Goal: Transaction & Acquisition: Book appointment/travel/reservation

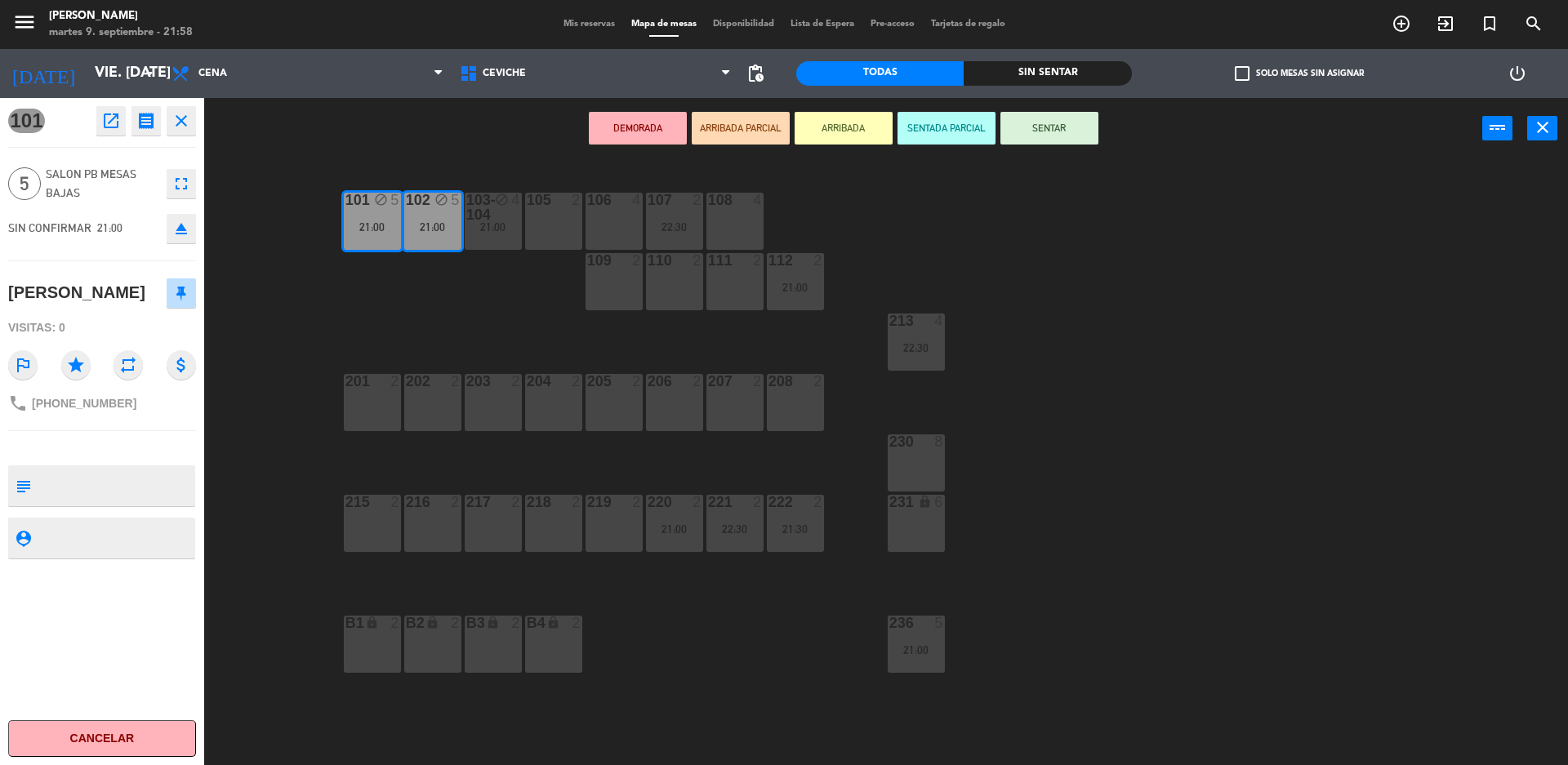
click at [280, 204] on div "101 block 5 21:00 102 block 5 21:[PHONE_NUMBER] block 4 21:00 105 2 106 4 107 2…" at bounding box center [893, 466] width 1348 height 606
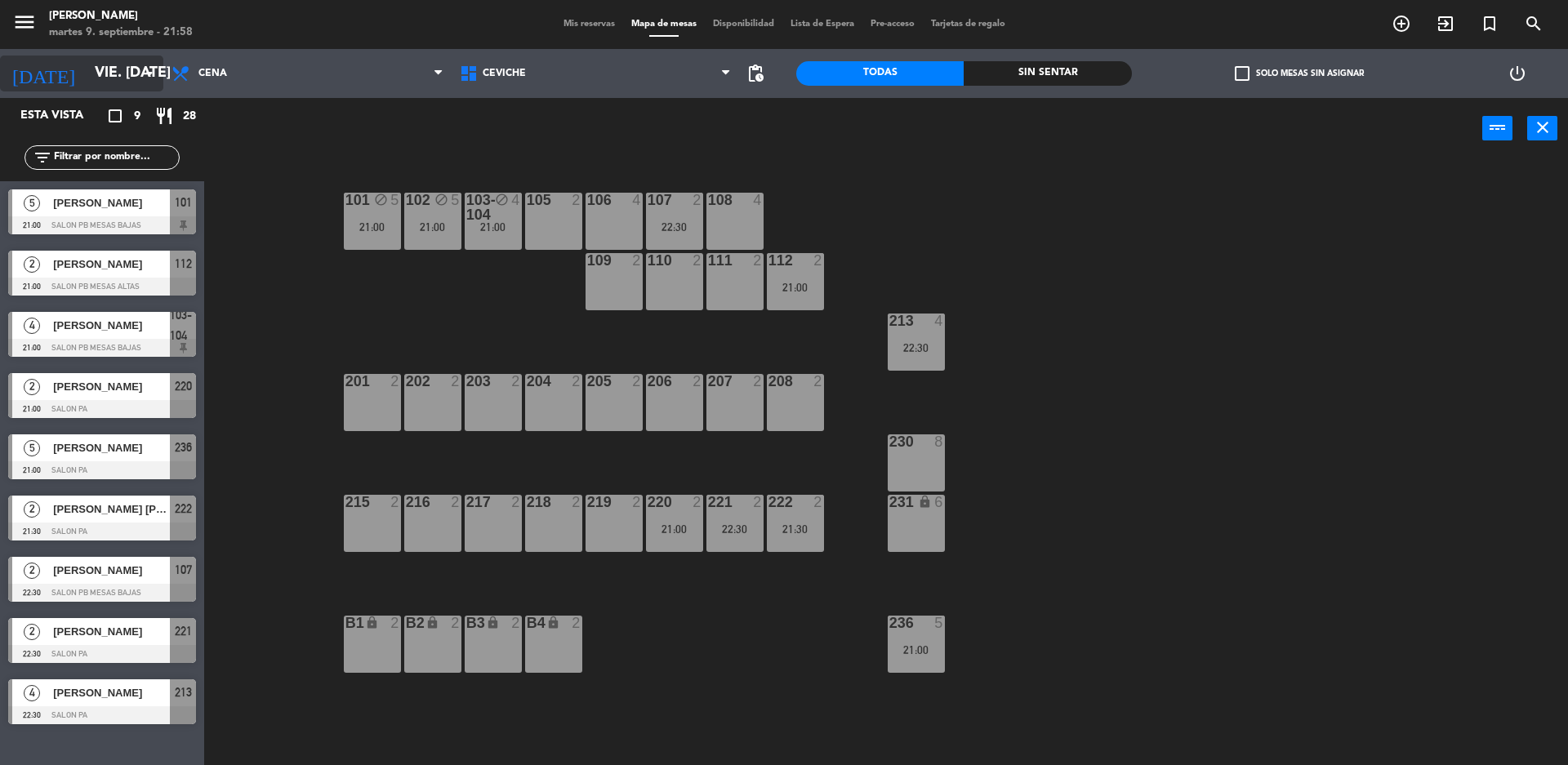
click at [133, 78] on input "vie. [DATE]" at bounding box center [181, 73] width 189 height 33
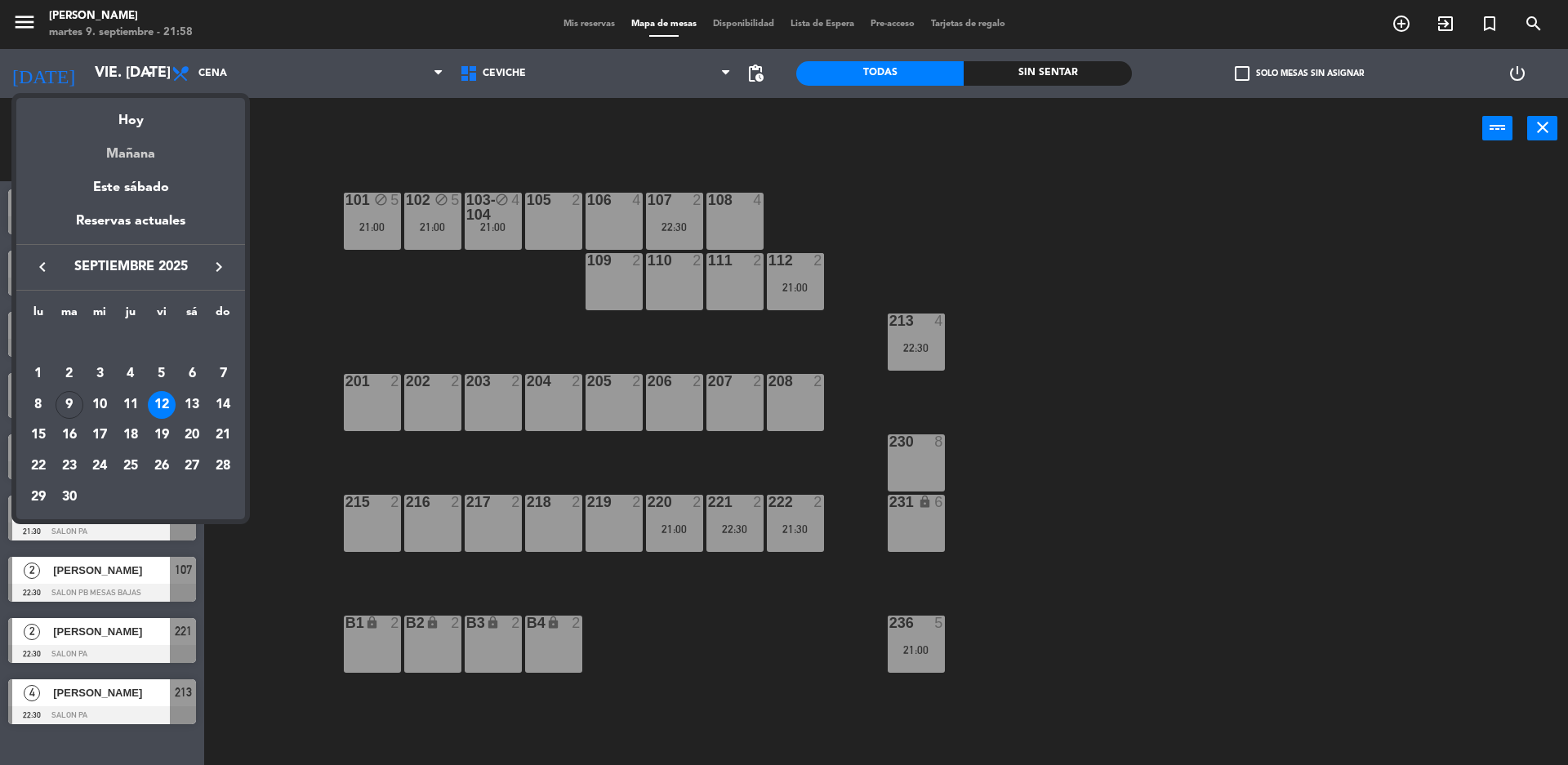
click at [167, 159] on div "Mañana" at bounding box center [130, 148] width 228 height 34
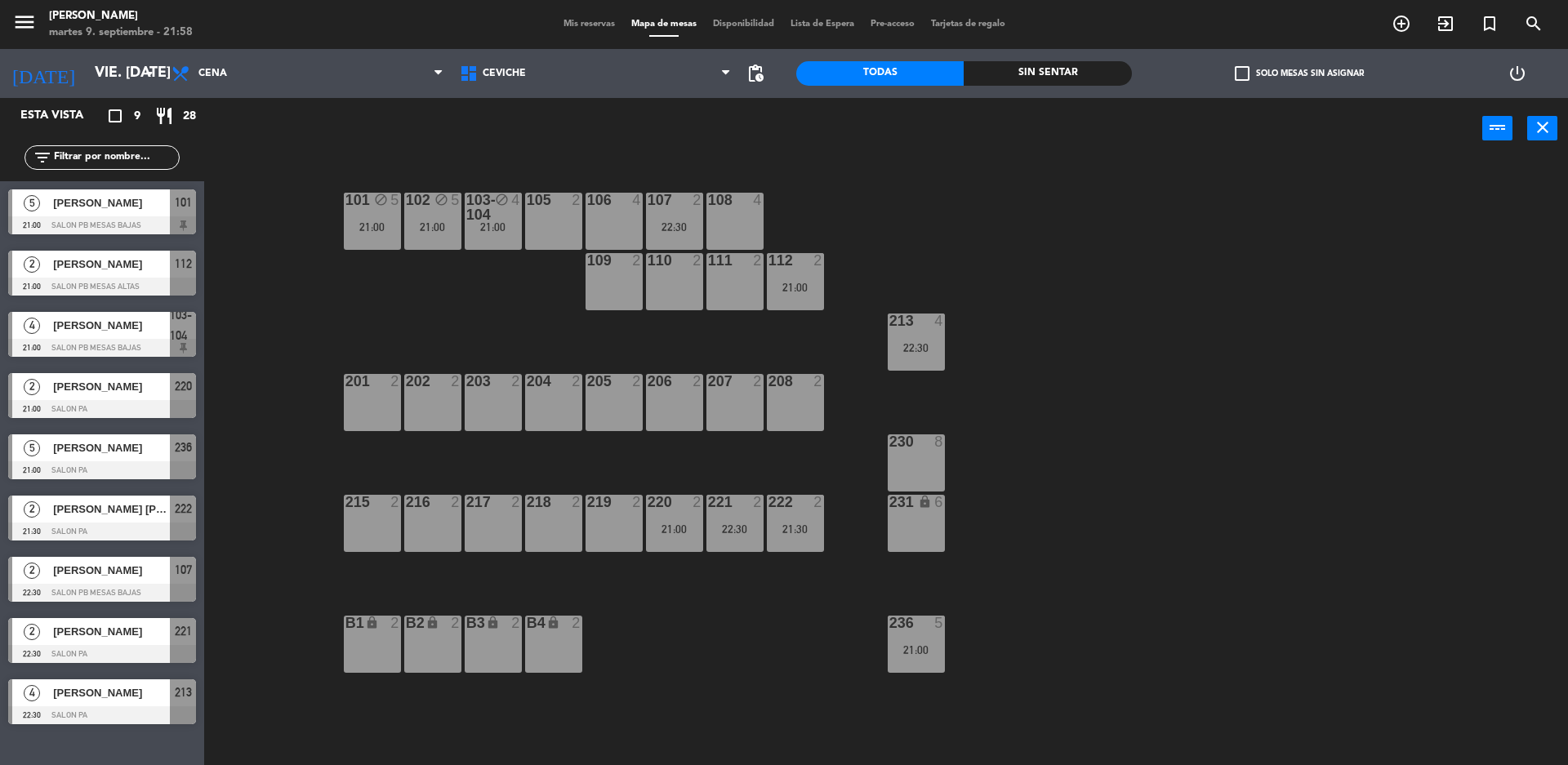
type input "mié. [DATE]"
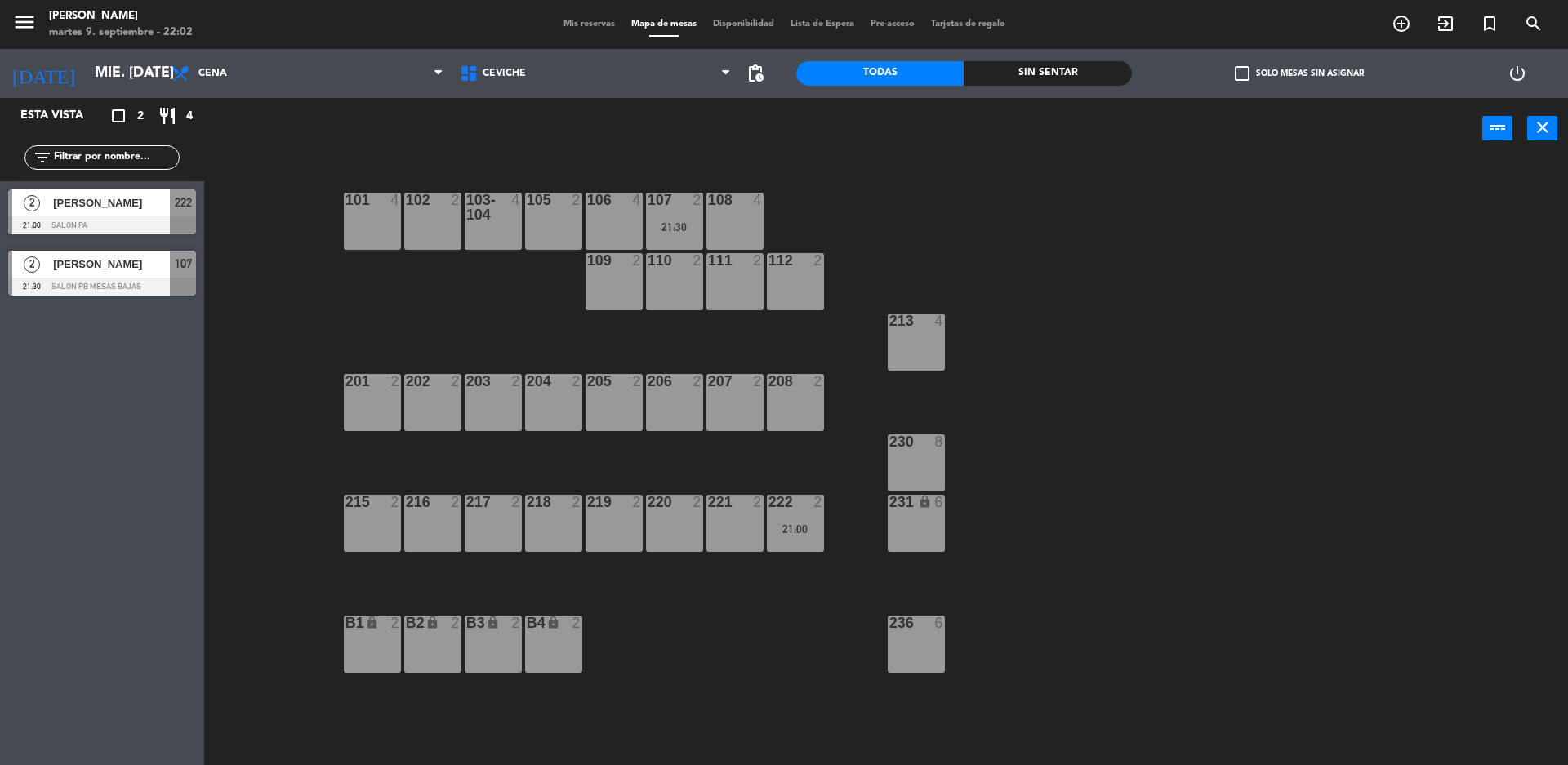
click at [424, 225] on div "102 2" at bounding box center [432, 221] width 57 height 57
click at [925, 116] on button "Bloquear Mesa" at bounding box center [894, 128] width 98 height 33
click at [407, 236] on div "102 block 2" at bounding box center [432, 221] width 57 height 57
click at [800, 124] on button "[GEOGRAPHIC_DATA]" at bounding box center [792, 128] width 98 height 33
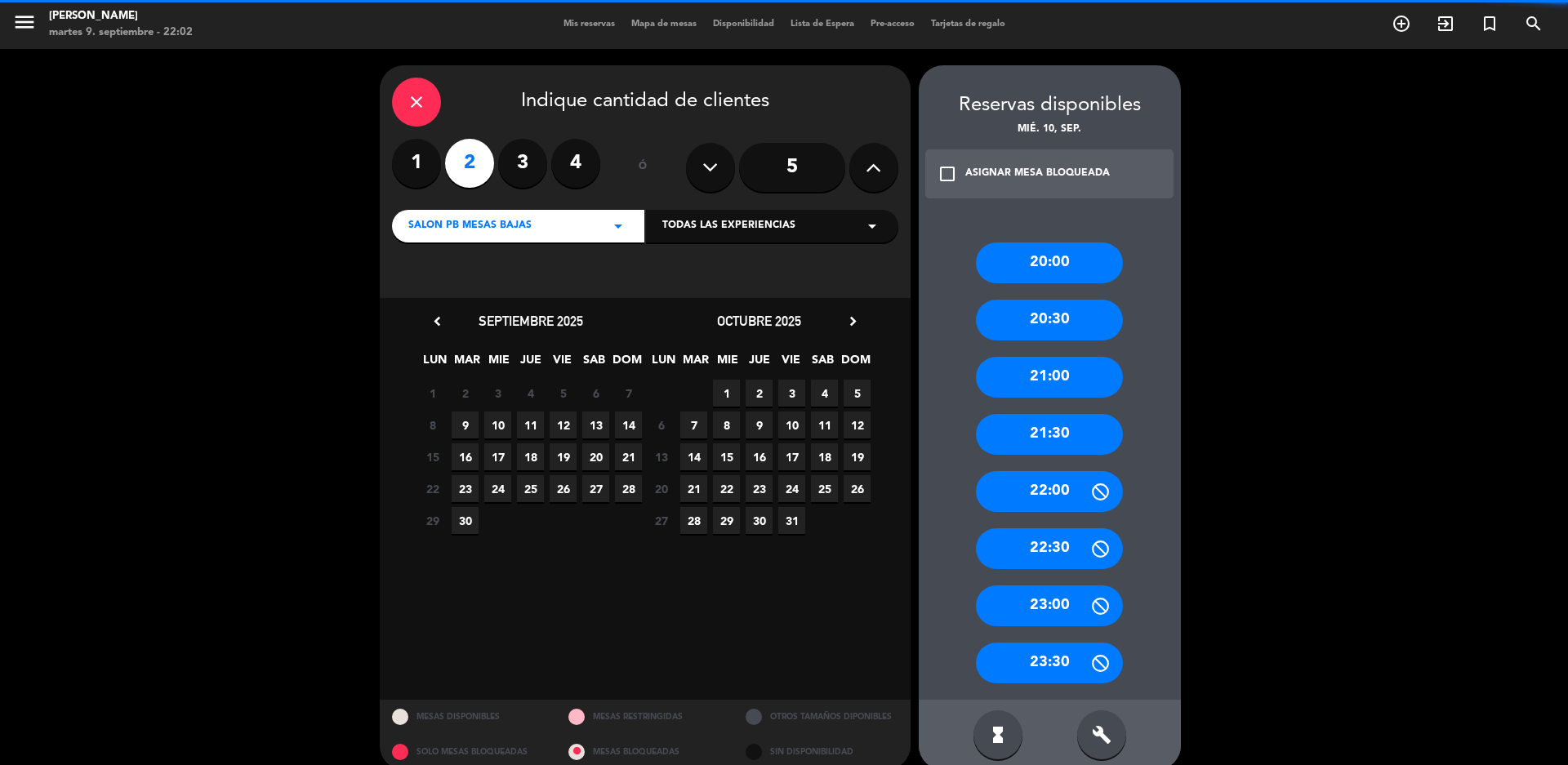
click at [1096, 715] on div "build" at bounding box center [1101, 735] width 49 height 49
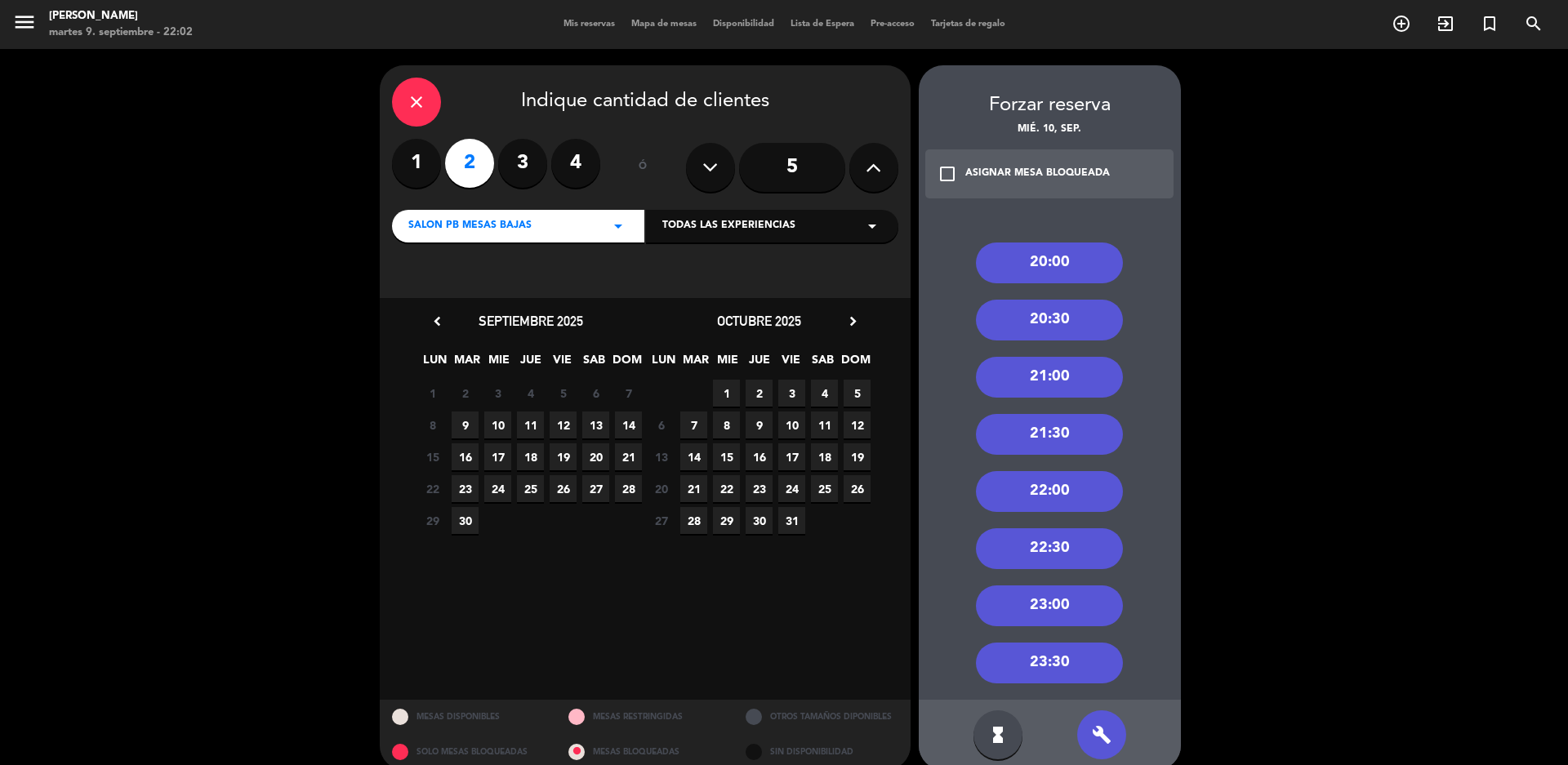
click at [1046, 387] on div "21:00" at bounding box center [1050, 377] width 147 height 41
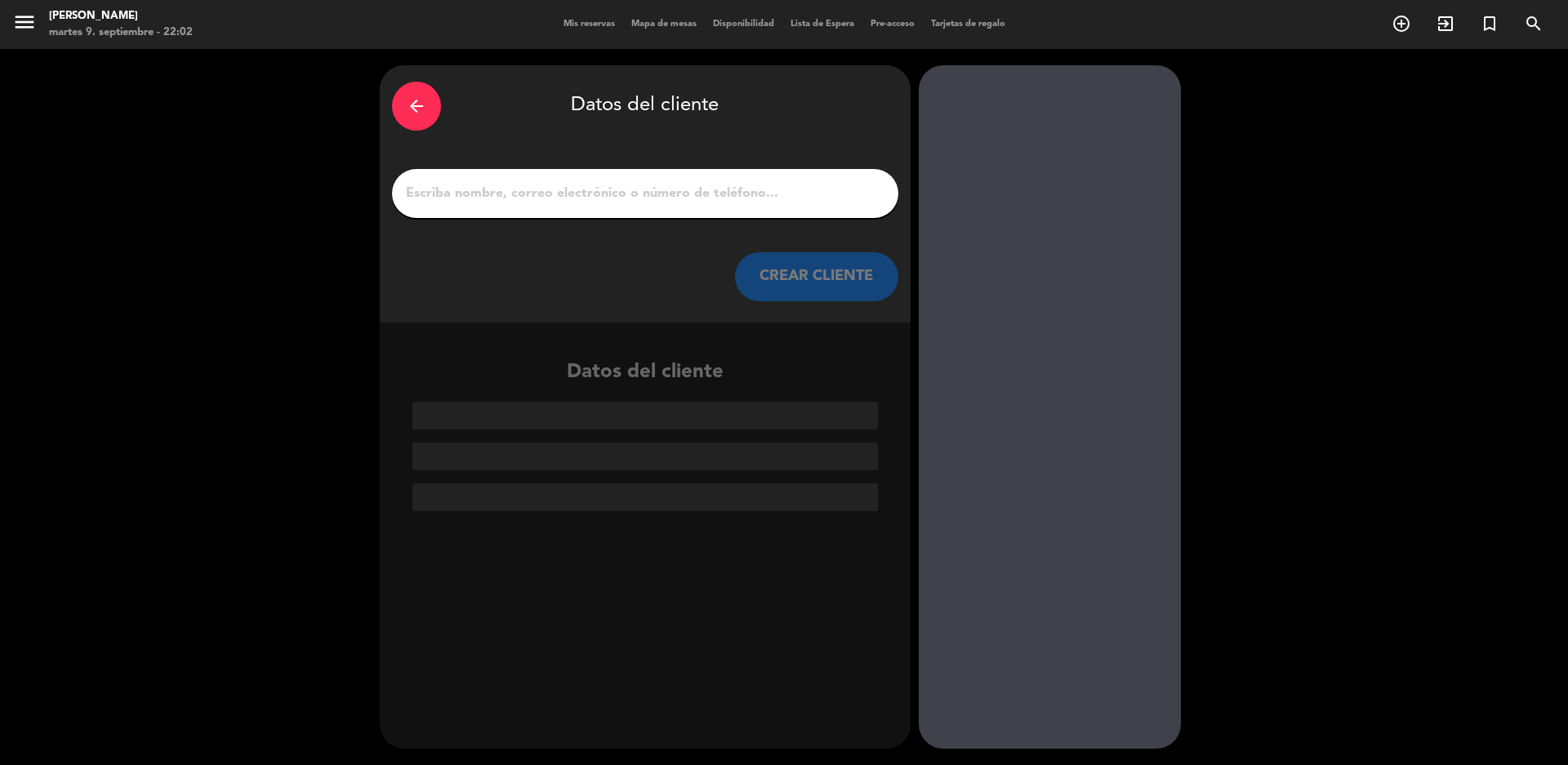
click at [720, 173] on div at bounding box center [645, 193] width 506 height 49
click at [709, 198] on input "1" at bounding box center [645, 193] width 482 height 23
click at [492, 195] on input "1" at bounding box center [645, 193] width 482 height 23
paste input "[PHONE_NUMBER]"
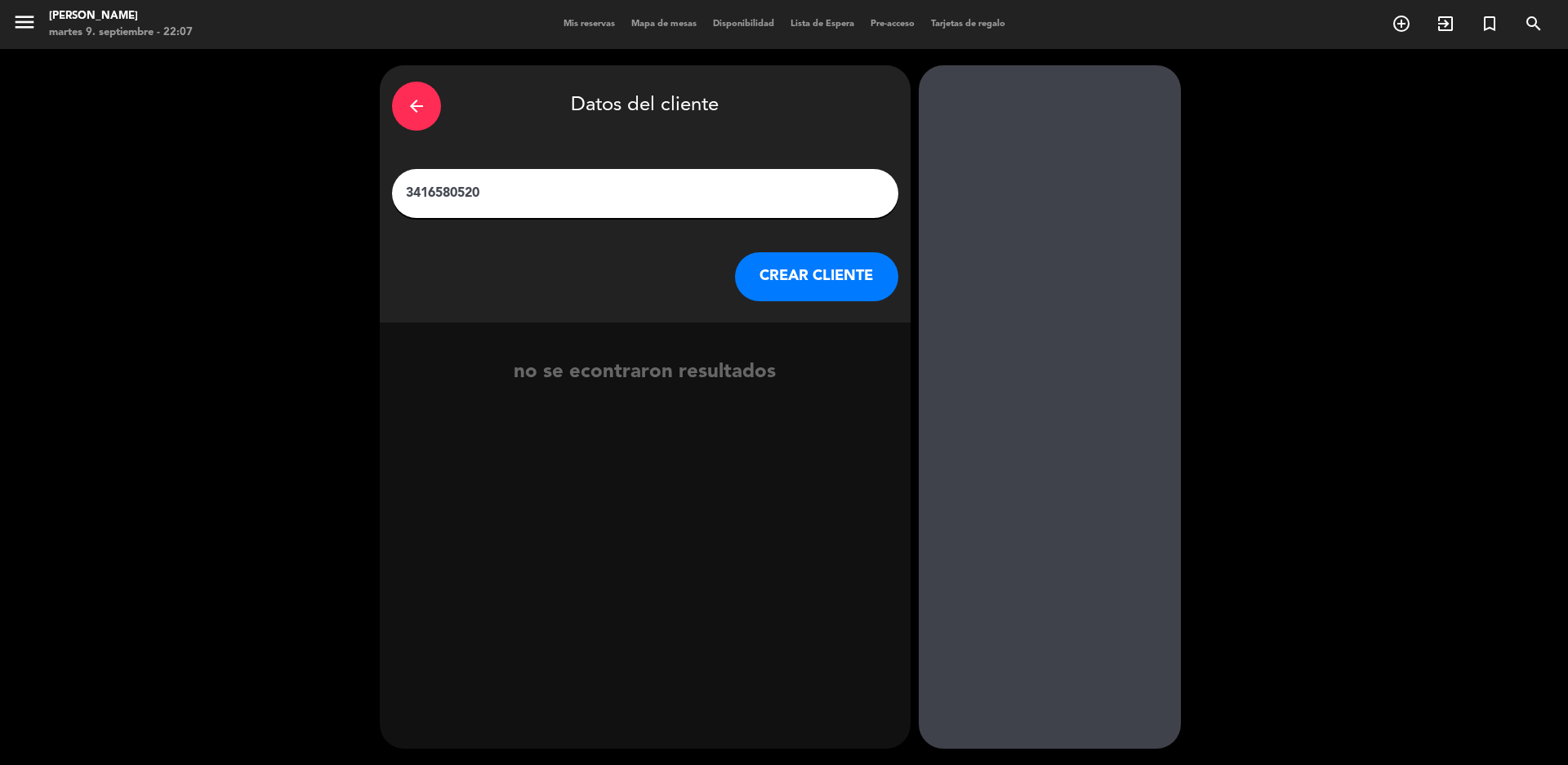
type input "3416580520"
click at [830, 290] on button "CREAR CLIENTE" at bounding box center [816, 277] width 163 height 49
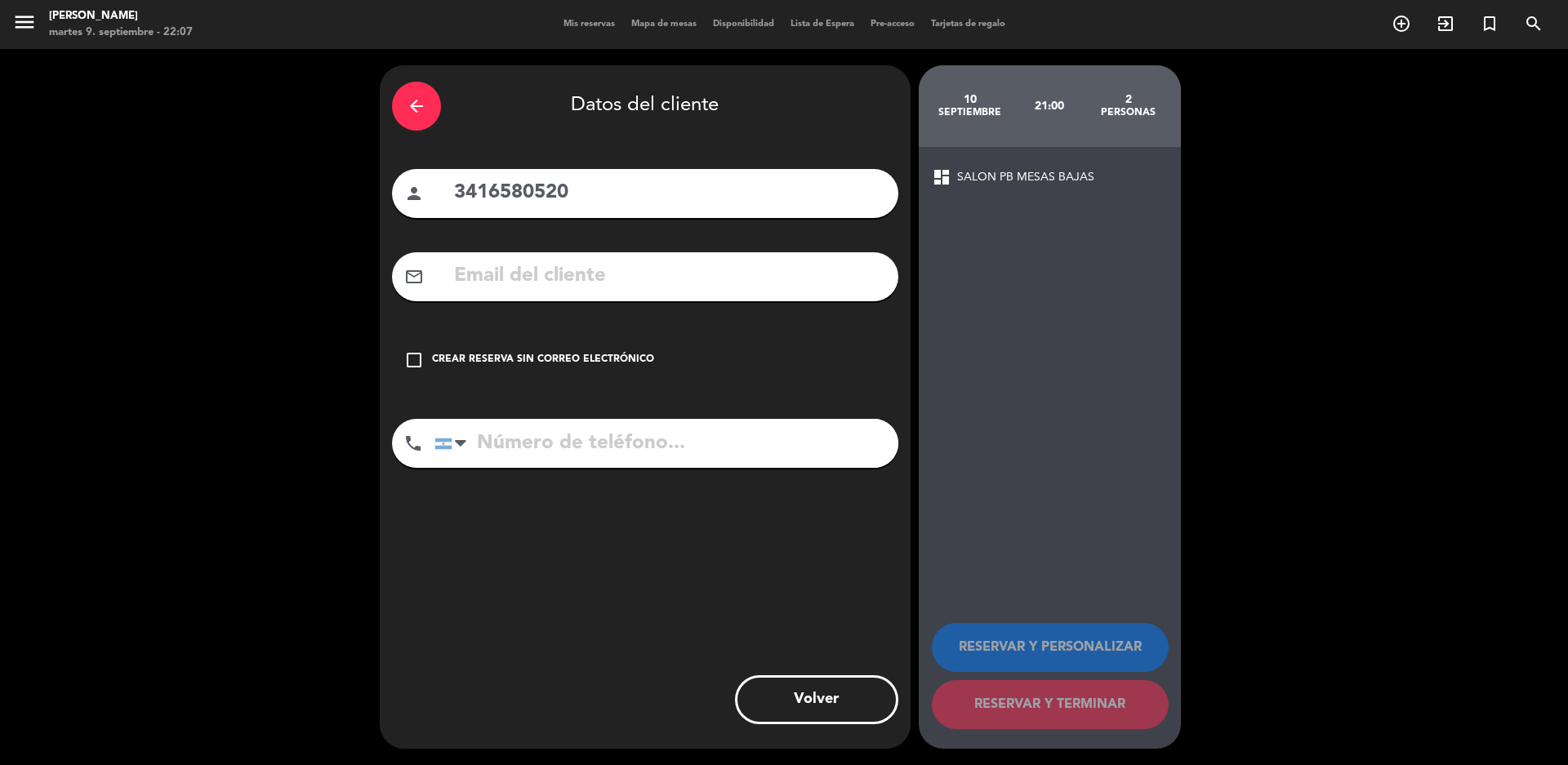
click at [623, 165] on div "arrow_back Datos del cliente person 3416580520 mail_outline check_box_outline_b…" at bounding box center [646, 407] width 531 height 684
drag, startPoint x: 638, startPoint y: 181, endPoint x: 143, endPoint y: 204, distance: 495.5
click at [143, 204] on div "arrow_back Datos del cliente person 3416580520 mail_outline check_box_outline_b…" at bounding box center [784, 407] width 1568 height 717
click at [620, 433] on input "tel" at bounding box center [666, 444] width 464 height 49
paste input "3416580520"
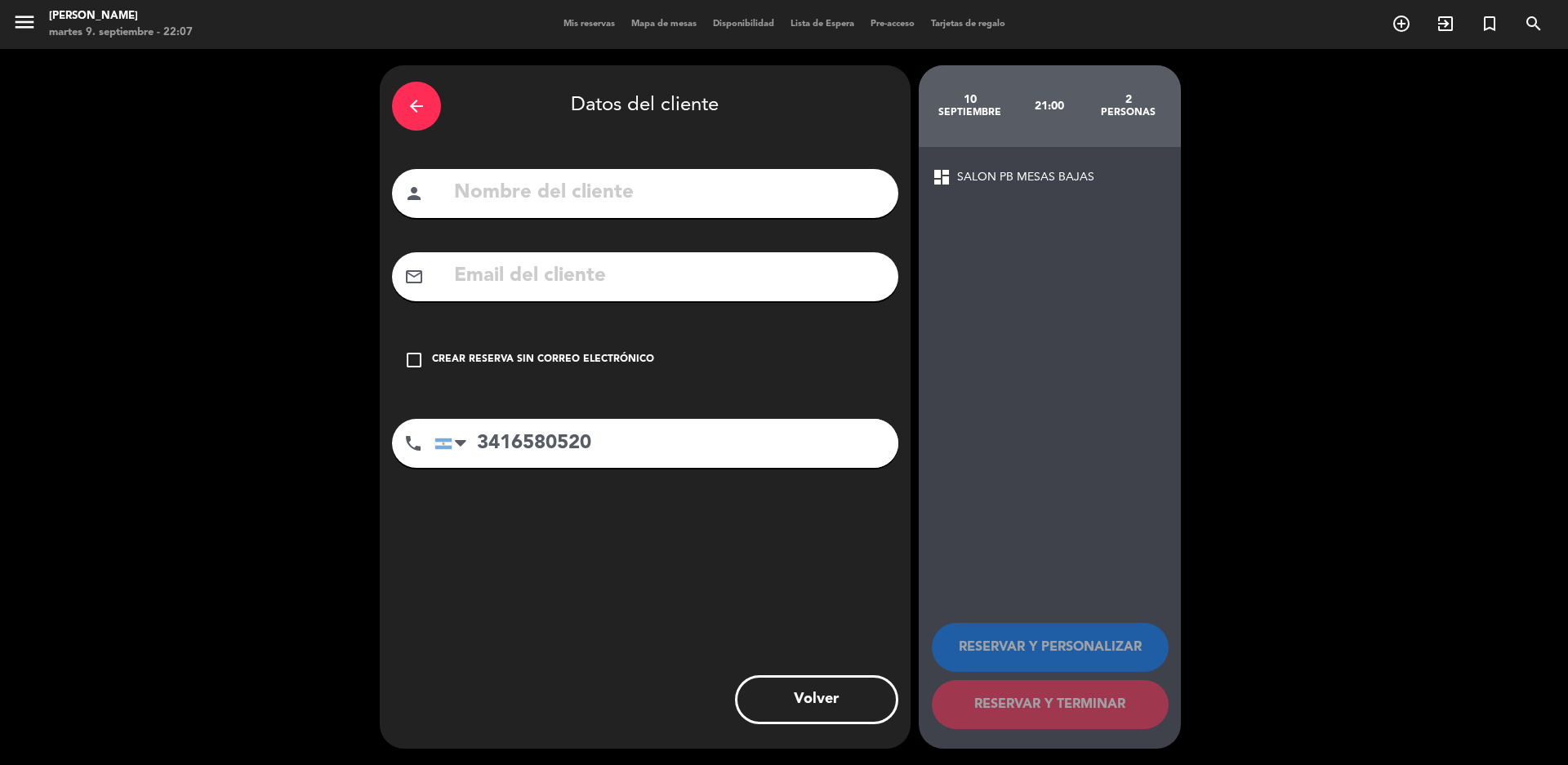
type input "3416580520"
click at [579, 371] on div "check_box_outline_blank Crear reserva sin correo electrónico" at bounding box center [645, 360] width 506 height 49
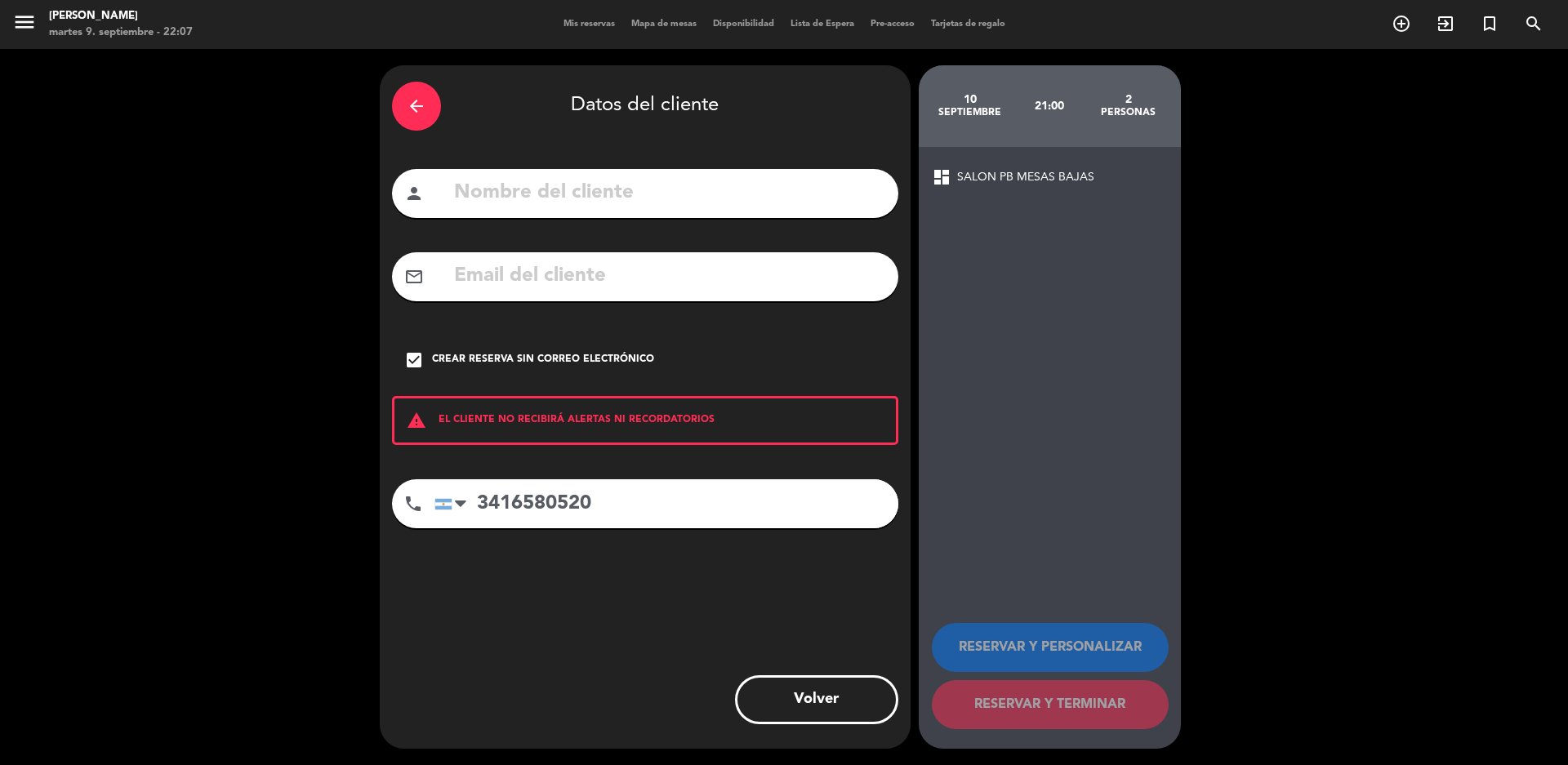
click at [566, 210] on input "text" at bounding box center [669, 193] width 433 height 34
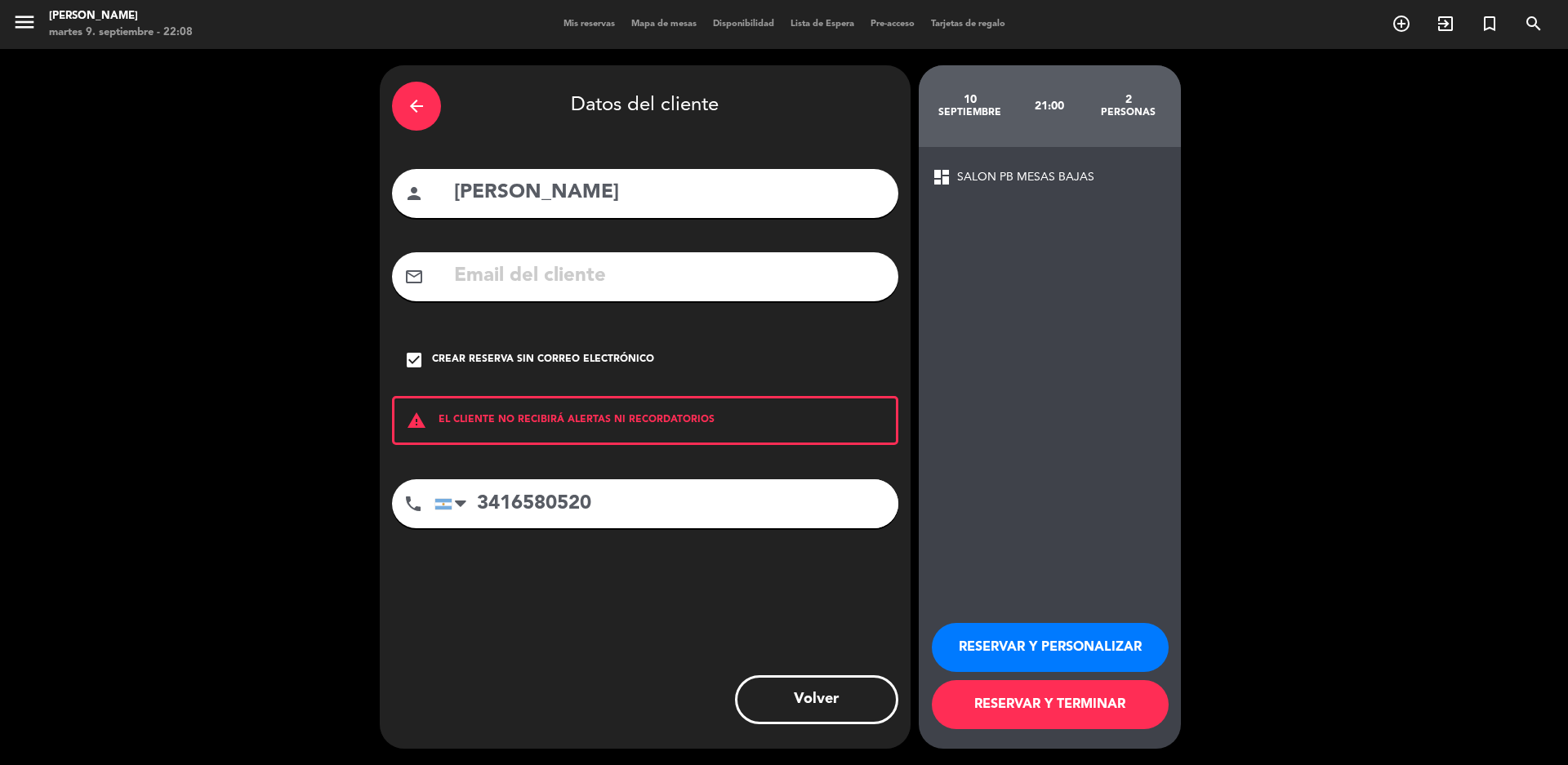
type input "[PERSON_NAME]"
click at [997, 704] on button "RESERVAR Y TERMINAR" at bounding box center [1050, 704] width 237 height 49
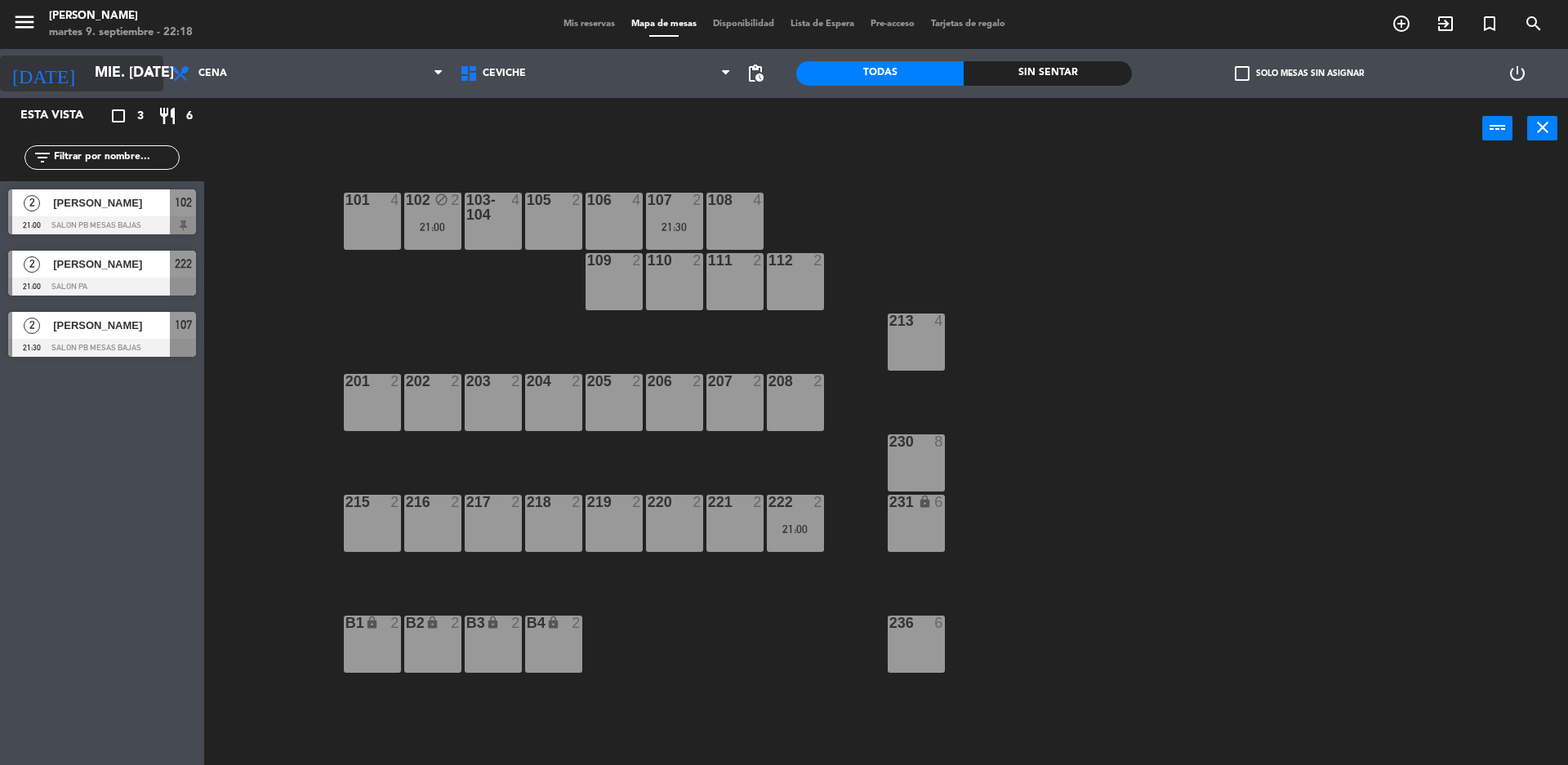
click at [132, 67] on input "mié. [DATE]" at bounding box center [181, 73] width 189 height 33
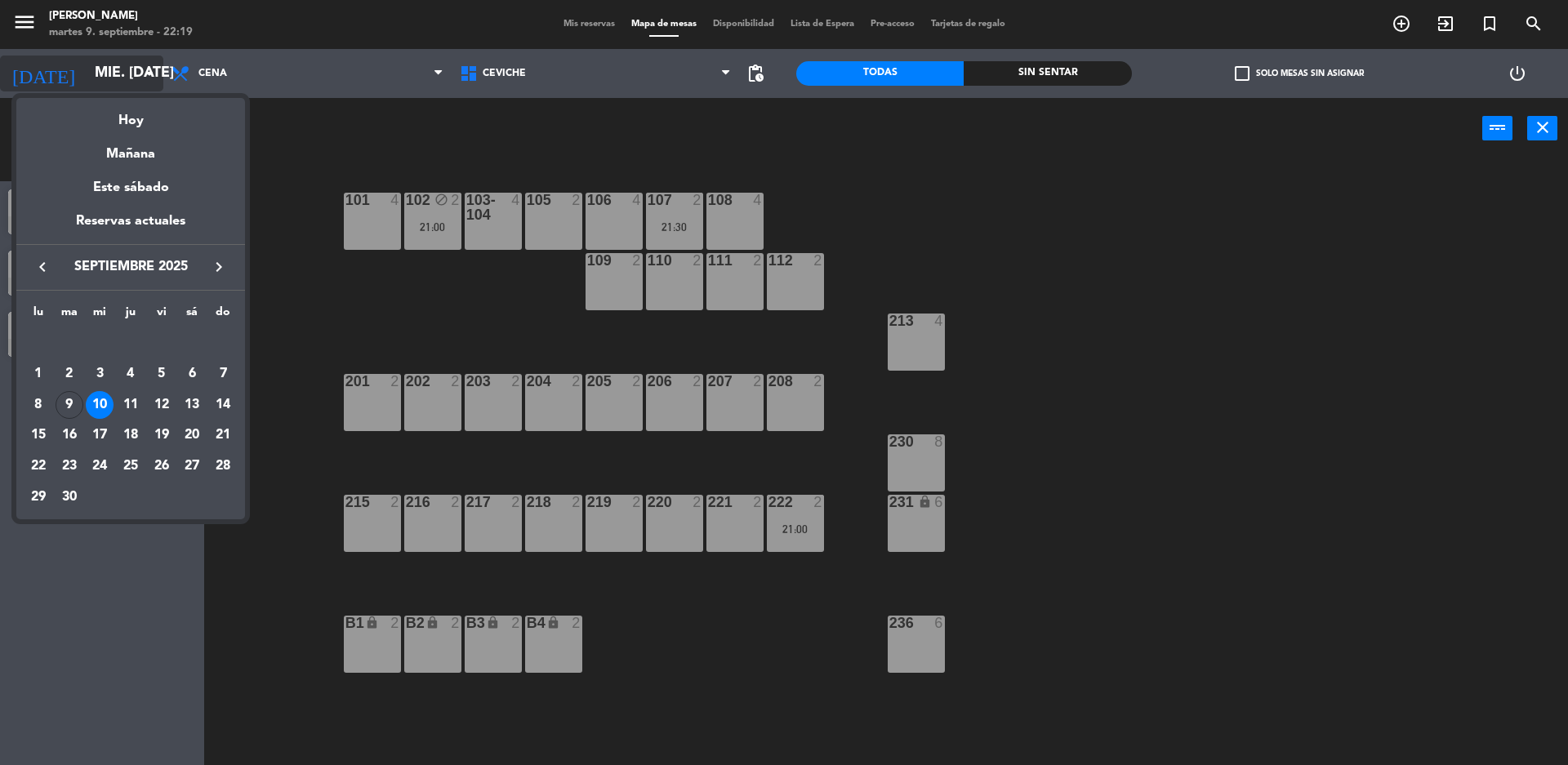
click at [132, 67] on div at bounding box center [784, 382] width 1568 height 765
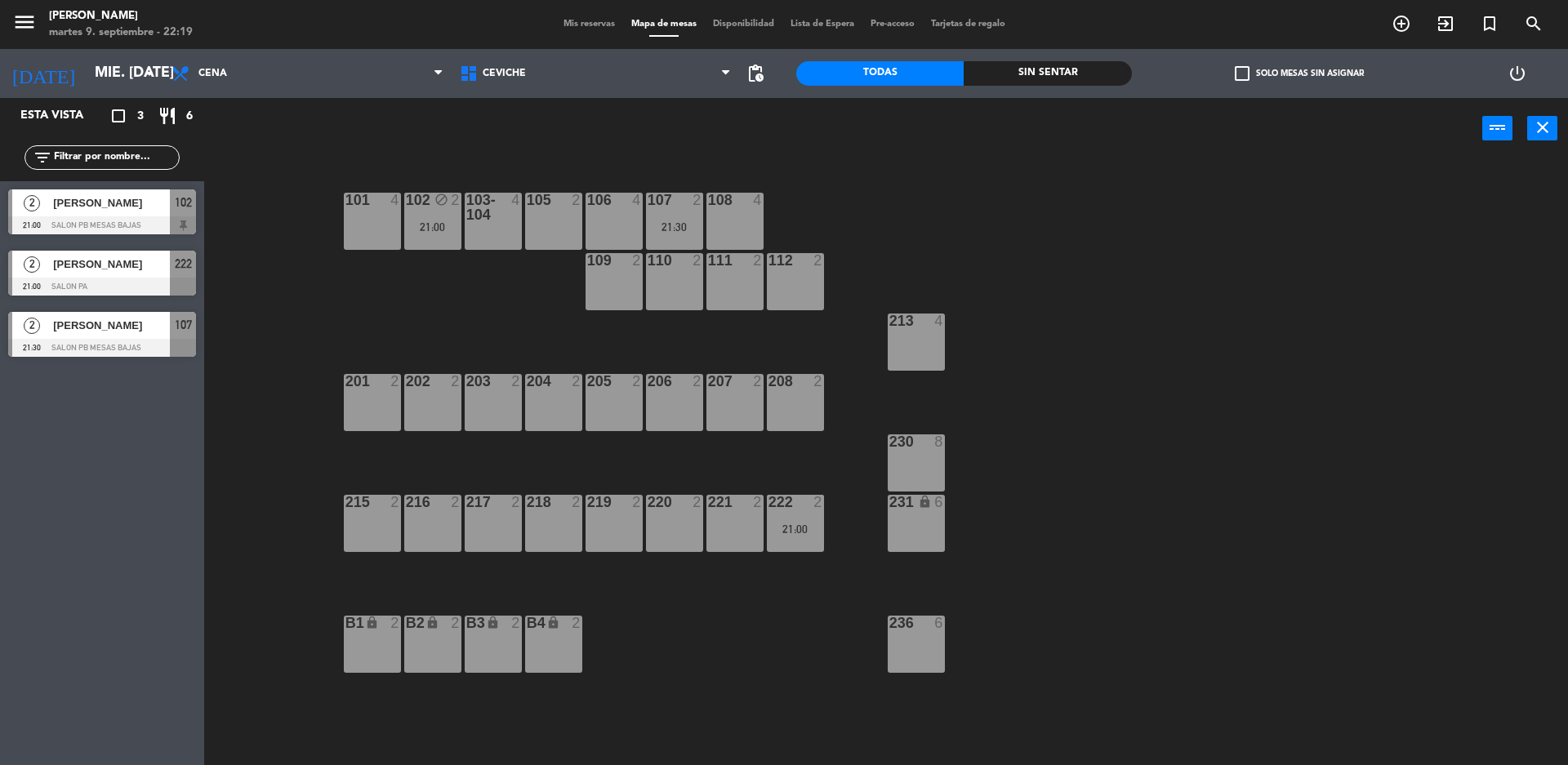
click at [791, 522] on div "222 2 21:00" at bounding box center [795, 523] width 57 height 57
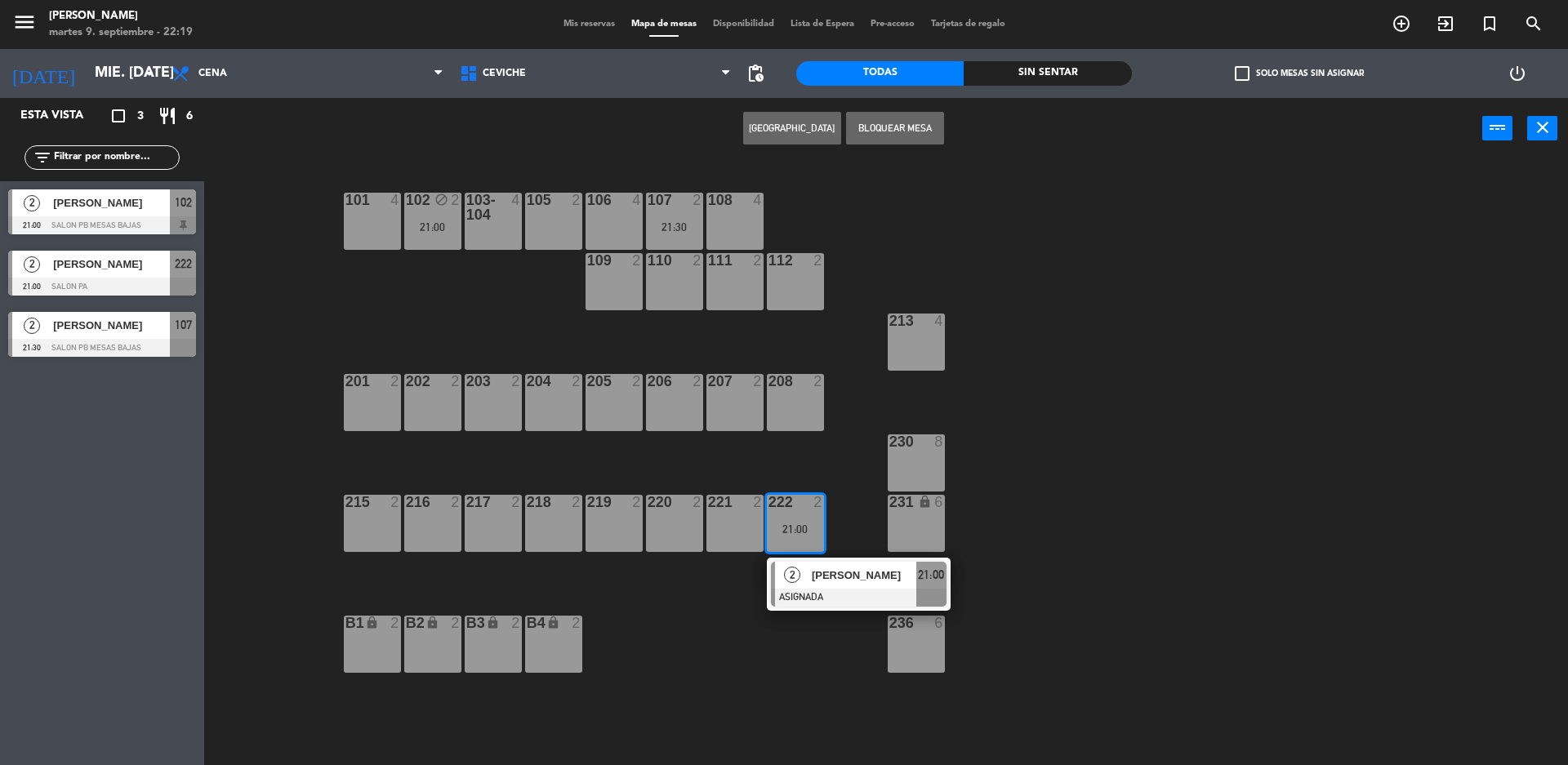
click at [617, 514] on div "219 2" at bounding box center [614, 523] width 57 height 57
click at [762, 606] on div "2 [PERSON_NAME] ASIGNADA 21:00" at bounding box center [859, 584] width 209 height 53
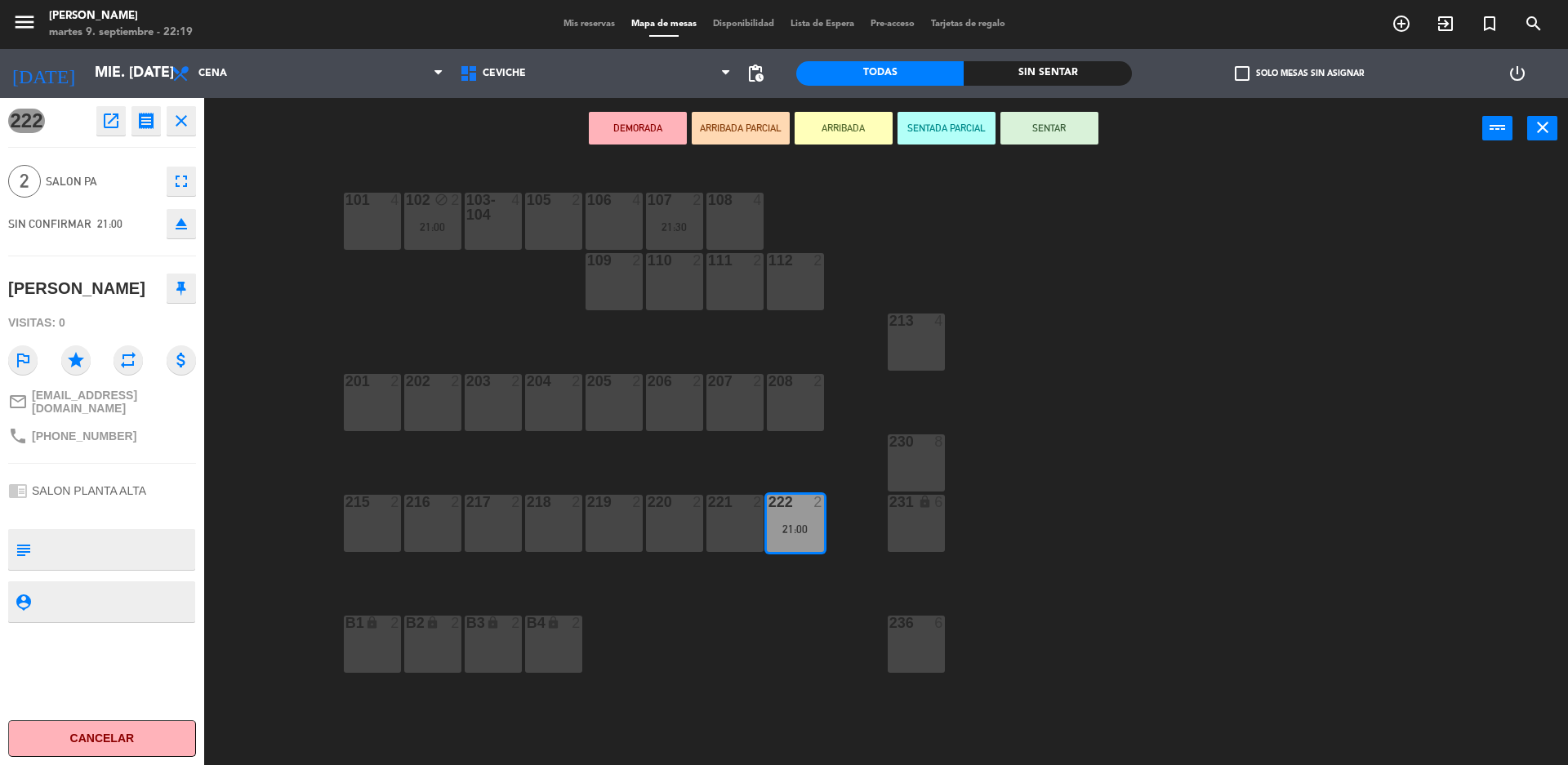
click at [716, 637] on div "101 4 102 block 2 21:00 103-104 4 105 2 106 4 107 2 21:30 108 4 109 2 110 2 111…" at bounding box center [893, 466] width 1348 height 606
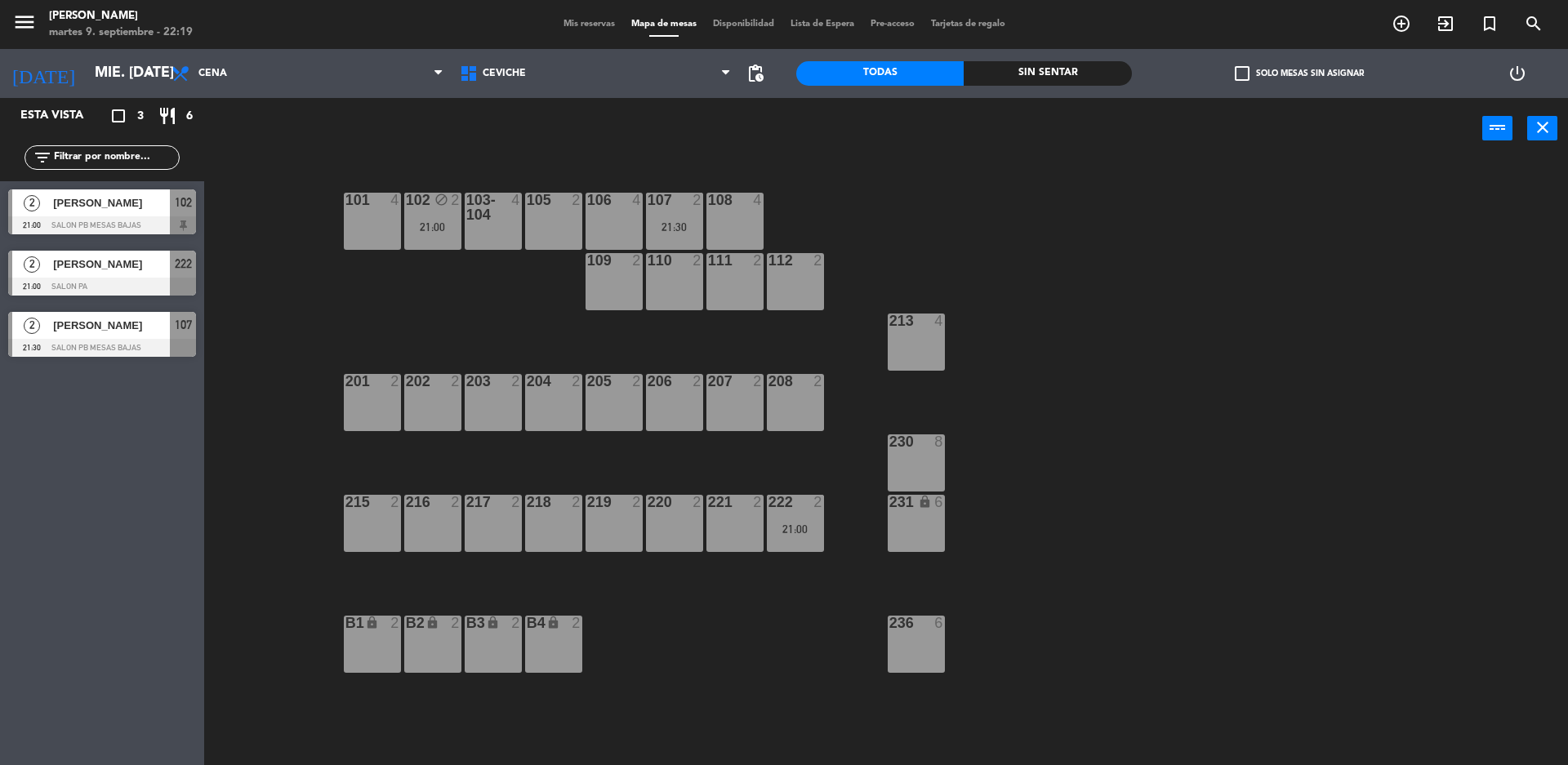
click at [427, 236] on div "102 block 2 21:00" at bounding box center [432, 221] width 57 height 57
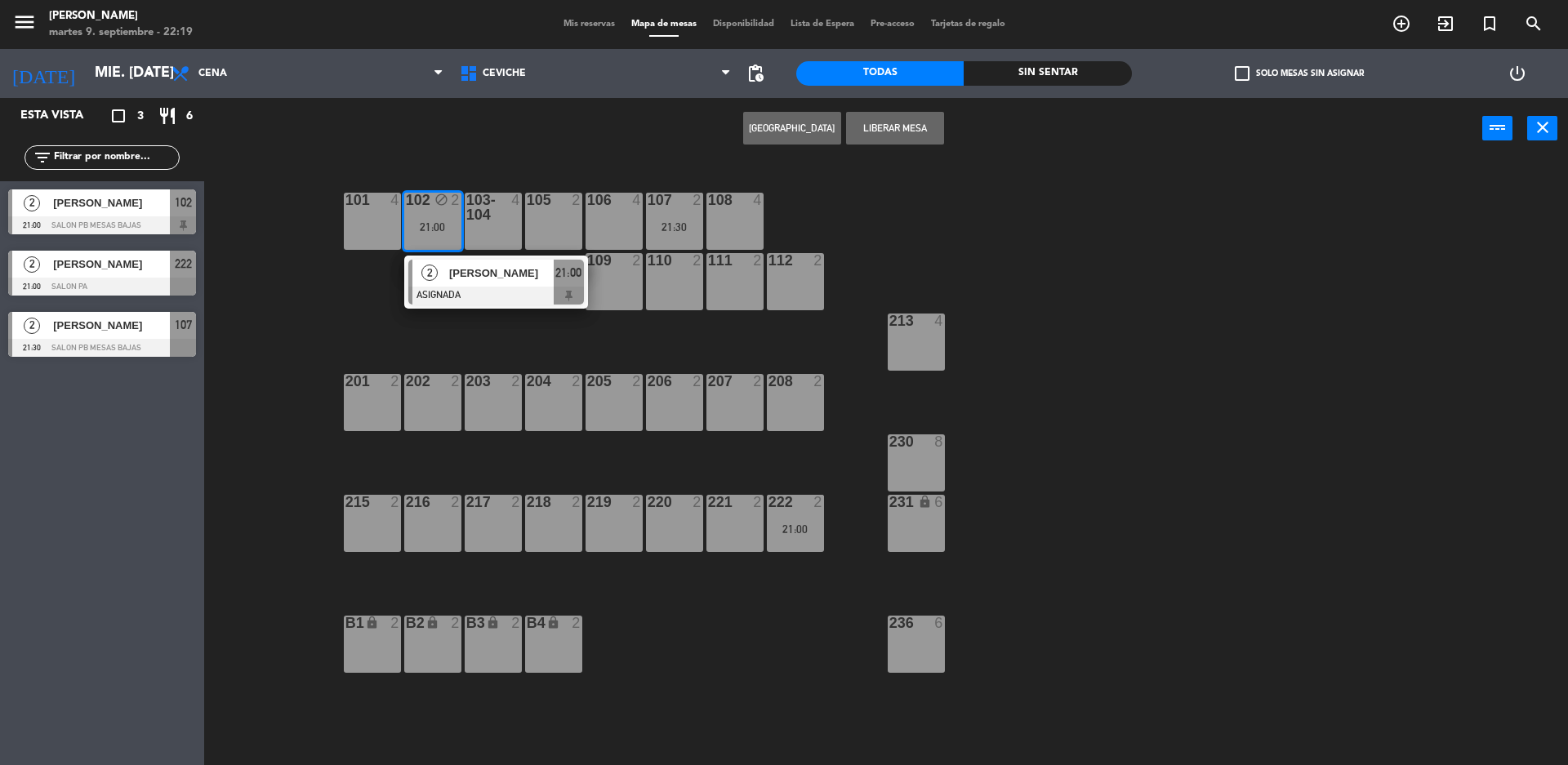
click at [619, 543] on div "219 2" at bounding box center [614, 523] width 57 height 57
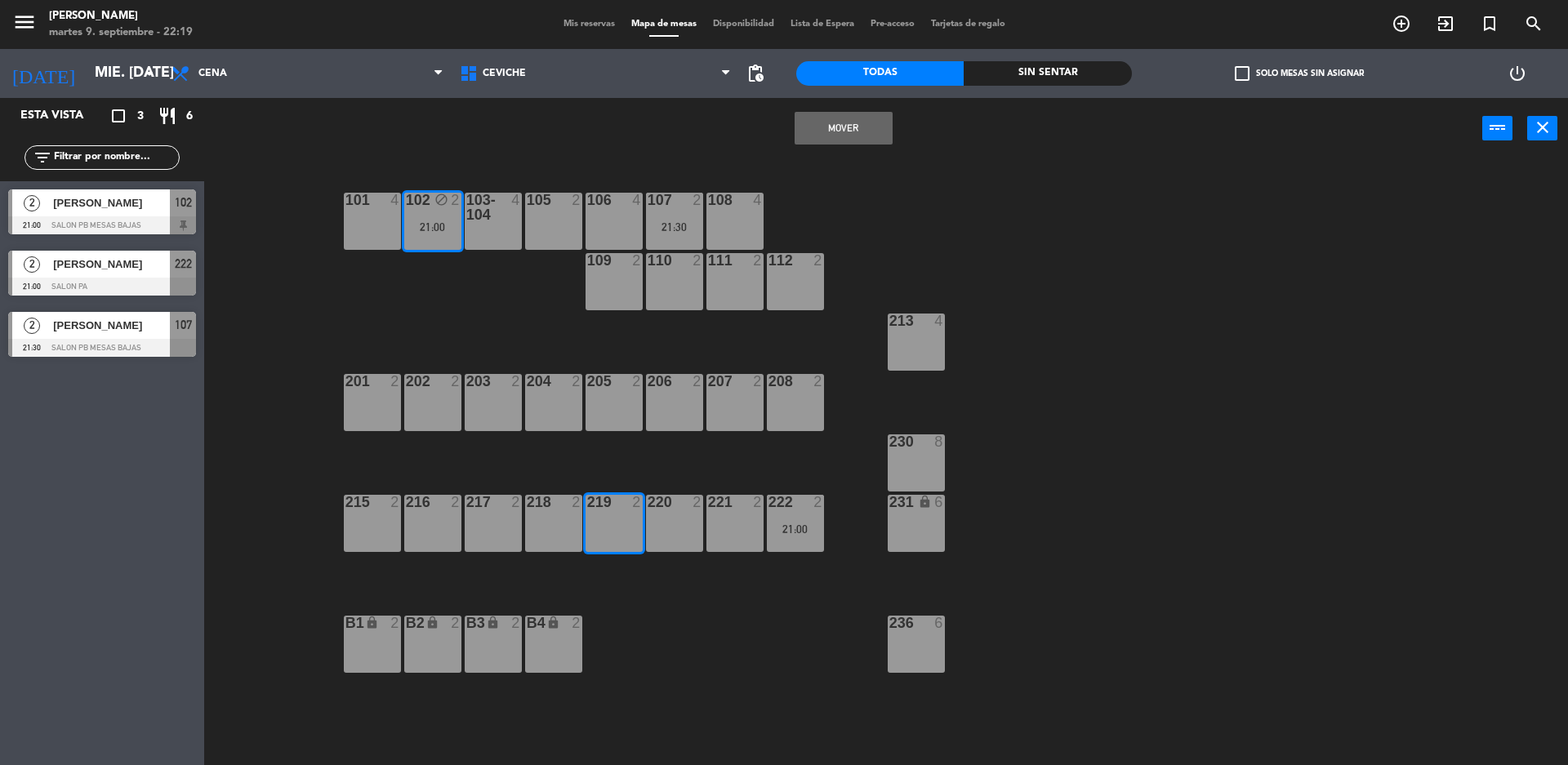
click at [816, 124] on button "Mover" at bounding box center [843, 128] width 98 height 33
click at [718, 669] on div "101 4 102 block 2 103-104 4 105 2 106 4 107 2 21:30 108 4 109 2 110 2 111 2 112…" at bounding box center [893, 466] width 1348 height 606
